Goal: Transaction & Acquisition: Download file/media

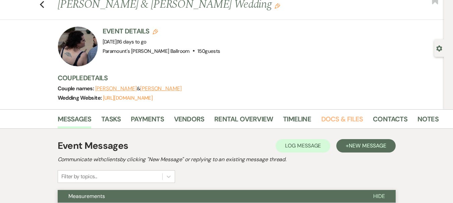
click at [327, 119] on link "Docs & Files" at bounding box center [342, 121] width 42 height 15
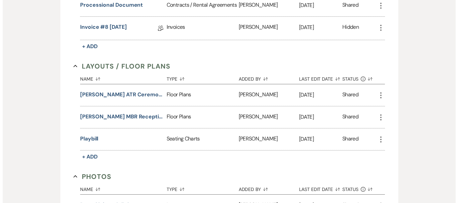
scroll to position [317, 0]
click at [83, 139] on button "Playbill" at bounding box center [86, 139] width 18 height 8
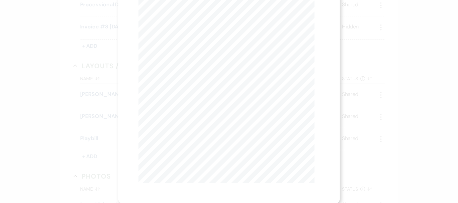
scroll to position [0, 0]
click at [195, 27] on button "Next Next" at bounding box center [199, 24] width 17 height 5
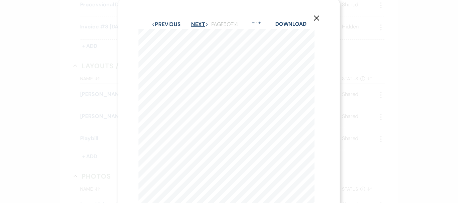
click at [195, 27] on button "Next Next" at bounding box center [199, 24] width 17 height 5
click at [194, 25] on button "Next Next" at bounding box center [199, 24] width 17 height 5
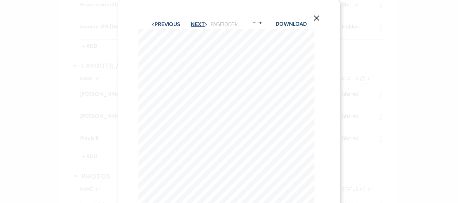
click at [194, 25] on button "Next Next" at bounding box center [199, 24] width 17 height 5
click at [158, 24] on button "Previous Previous" at bounding box center [165, 24] width 29 height 5
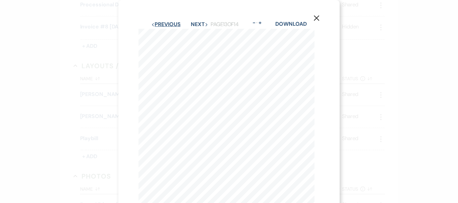
click at [158, 24] on button "Previous Previous" at bounding box center [165, 24] width 29 height 5
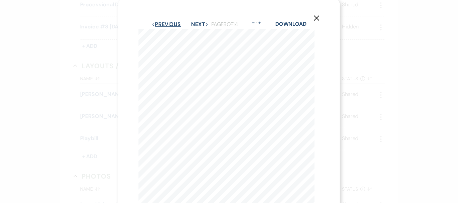
click at [158, 24] on button "Previous Previous" at bounding box center [165, 24] width 29 height 5
click at [196, 23] on button "Next Next" at bounding box center [199, 24] width 17 height 5
click at [200, 19] on button "Next Next" at bounding box center [199, 19] width 17 height 5
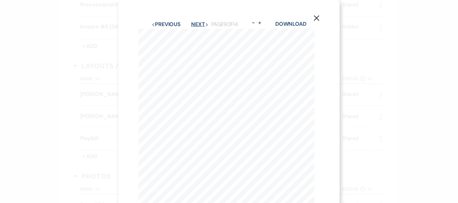
click at [199, 25] on button "Next Next" at bounding box center [199, 24] width 17 height 5
click at [167, 26] on button "Previous Previous" at bounding box center [165, 24] width 29 height 5
click at [201, 23] on button "Next Next" at bounding box center [199, 24] width 17 height 5
click at [197, 25] on button "Next Next" at bounding box center [199, 24] width 17 height 5
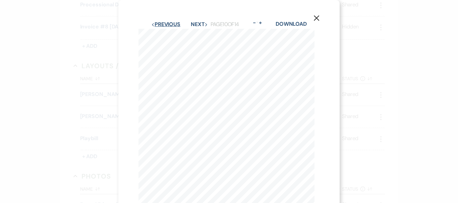
click at [162, 27] on button "Previous Previous" at bounding box center [165, 24] width 29 height 5
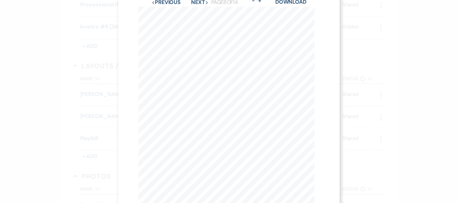
scroll to position [7, 0]
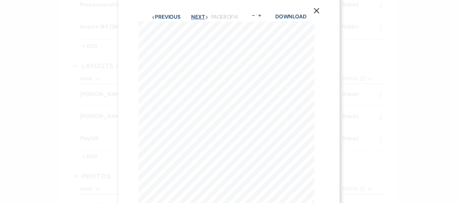
click at [196, 16] on button "Next Next" at bounding box center [199, 16] width 17 height 5
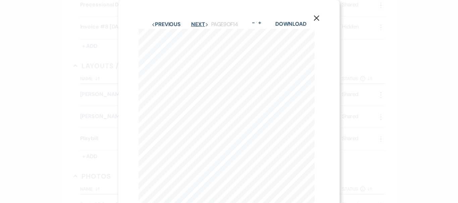
click at [203, 24] on button "Next Next" at bounding box center [199, 24] width 17 height 5
click at [168, 24] on button "Previous Previous" at bounding box center [165, 24] width 29 height 5
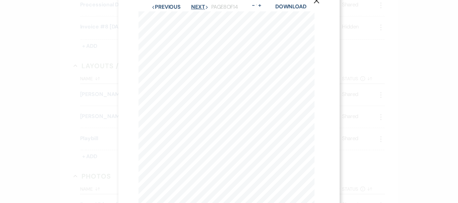
click at [196, 4] on button "Next Next" at bounding box center [199, 6] width 17 height 5
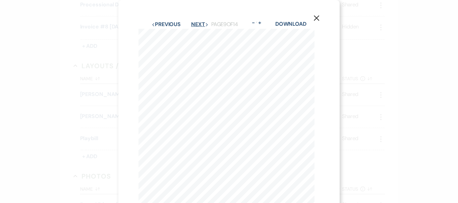
click at [193, 24] on button "Next Next" at bounding box center [199, 24] width 17 height 5
click at [161, 22] on button "Previous Previous" at bounding box center [165, 24] width 29 height 5
click at [200, 24] on button "Next Next" at bounding box center [199, 24] width 17 height 5
click at [196, 24] on button "Next Next" at bounding box center [199, 24] width 17 height 5
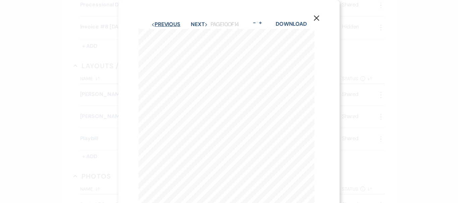
click at [162, 22] on button "Previous Previous" at bounding box center [165, 24] width 29 height 5
click at [199, 25] on button "Next Next" at bounding box center [199, 24] width 17 height 5
click at [191, 24] on button "Next Next" at bounding box center [199, 24] width 17 height 5
click at [162, 24] on button "Previous Previous" at bounding box center [165, 24] width 29 height 5
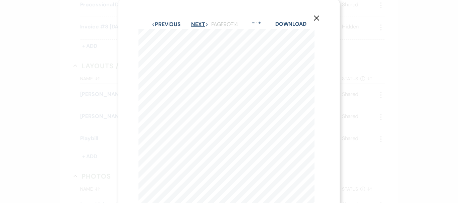
click at [191, 23] on button "Next Next" at bounding box center [199, 24] width 17 height 5
click at [155, 22] on button "Previous Previous" at bounding box center [165, 24] width 29 height 5
click at [199, 20] on div "X Previous Previous Next Next Page 8 of 14 - Zoom + Download Alphabetical Order…" at bounding box center [228, 155] width 221 height 310
click at [199, 23] on button "Next Next" at bounding box center [199, 24] width 17 height 5
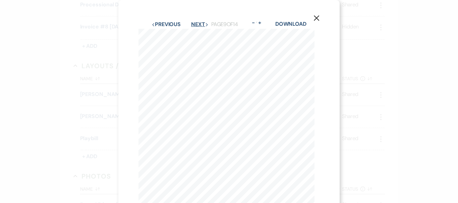
click at [198, 22] on button "Next Next" at bounding box center [199, 24] width 17 height 5
click at [164, 25] on button "Previous Previous" at bounding box center [165, 24] width 29 height 5
click at [198, 22] on button "Next Next" at bounding box center [199, 24] width 17 height 5
click at [196, 19] on div "X Previous Previous Next Next Page 9 of 14 - Zoom + Download Alphabetical Order…" at bounding box center [228, 155] width 221 height 310
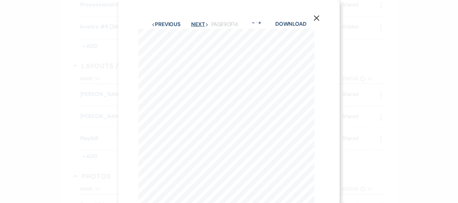
click at [196, 23] on button "Next Next" at bounding box center [199, 24] width 17 height 5
click at [166, 24] on button "Previous Previous" at bounding box center [165, 24] width 29 height 5
click at [196, 22] on button "Next Next" at bounding box center [199, 24] width 17 height 5
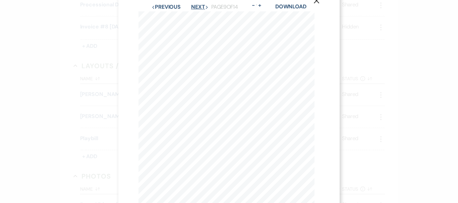
scroll to position [5, 0]
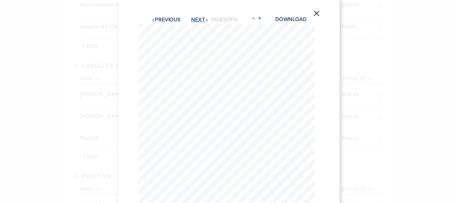
click at [200, 22] on button "Next Next" at bounding box center [199, 19] width 17 height 5
click at [157, 17] on button "Previous Previous" at bounding box center [165, 19] width 29 height 5
click at [199, 23] on button "Next Next" at bounding box center [199, 21] width 17 height 5
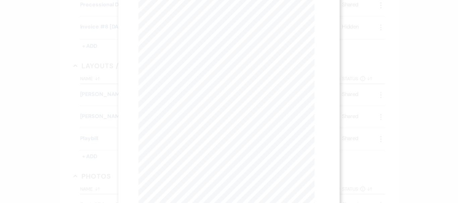
scroll to position [0, 0]
click at [196, 24] on button "Next Next" at bounding box center [199, 24] width 17 height 5
click at [158, 6] on button "Previous Previous" at bounding box center [165, 4] width 29 height 5
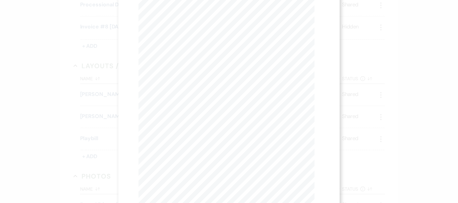
scroll to position [0, 0]
click at [194, 23] on button "Next Next" at bounding box center [199, 24] width 17 height 5
click at [191, 24] on button "Next Next" at bounding box center [199, 24] width 17 height 5
click at [165, 23] on button "Previous Previous" at bounding box center [165, 24] width 29 height 5
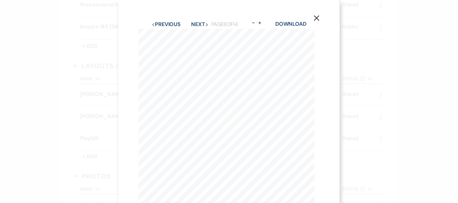
click at [198, 20] on div "Previous Previous Next Next Page 8 of 14 - Zoom + Download" at bounding box center [228, 24] width 181 height 9
click at [197, 25] on button "Next Next" at bounding box center [199, 24] width 17 height 5
click at [193, 22] on button "Next Next" at bounding box center [199, 24] width 17 height 5
click at [161, 24] on button "Previous Previous" at bounding box center [165, 24] width 29 height 5
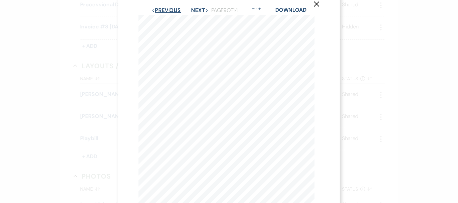
scroll to position [14, 0]
click at [167, 9] on button "Previous Previous" at bounding box center [165, 10] width 29 height 5
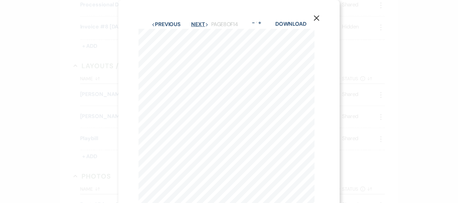
click at [196, 23] on button "Next Next" at bounding box center [199, 24] width 17 height 5
click at [197, 23] on button "Next Next" at bounding box center [199, 24] width 17 height 5
click at [172, 22] on button "Previous Previous" at bounding box center [165, 24] width 29 height 5
click at [169, 24] on button "Previous Previous" at bounding box center [165, 24] width 29 height 5
click at [200, 23] on button "Next Next" at bounding box center [199, 24] width 17 height 5
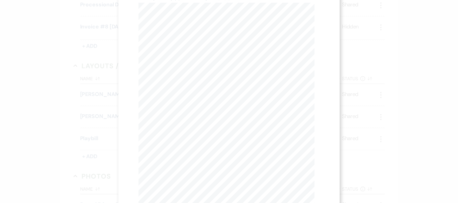
scroll to position [23, 0]
click at [198, 1] on button "Next Next" at bounding box center [199, 1] width 17 height 5
click at [292, 22] on link "Download" at bounding box center [290, 23] width 31 height 7
